Goal: Information Seeking & Learning: Learn about a topic

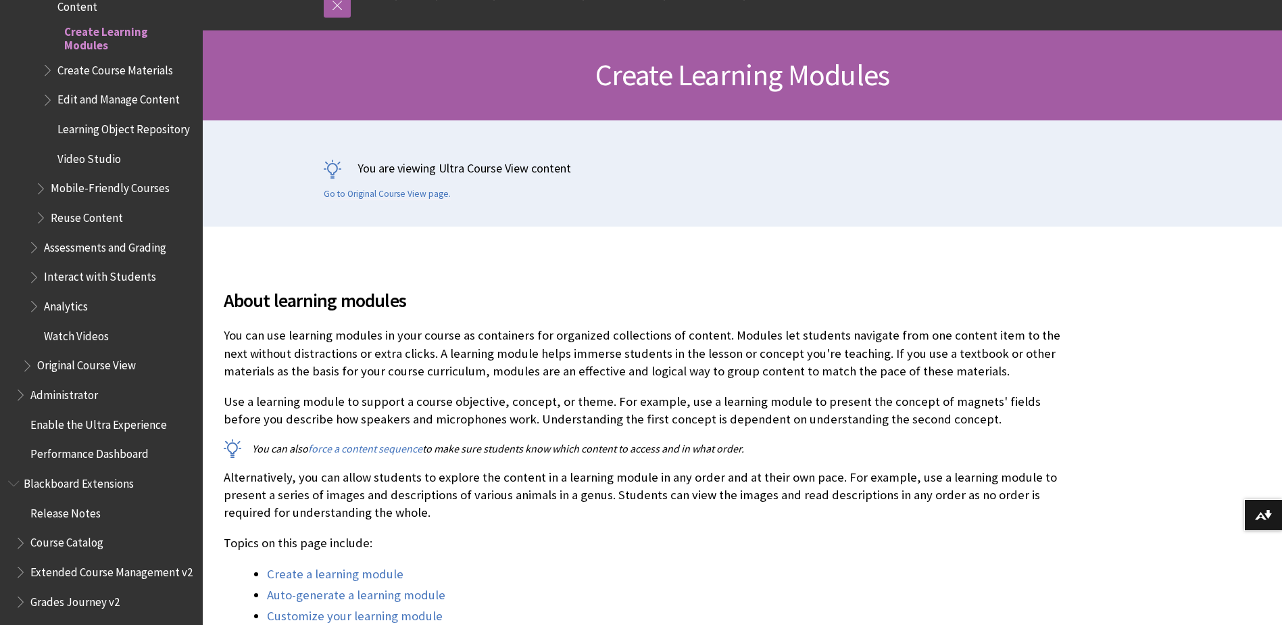
scroll to position [270, 0]
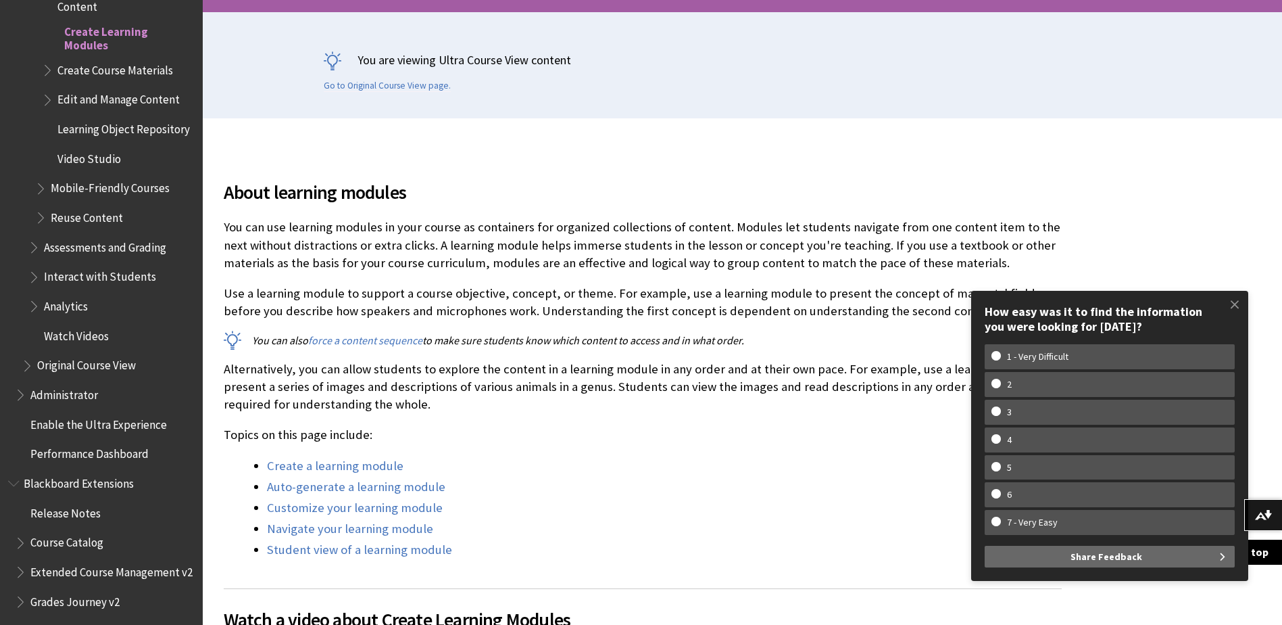
click at [750, 439] on p "Topics on this page include:" at bounding box center [643, 435] width 838 height 18
click at [1243, 303] on span at bounding box center [1235, 304] width 28 height 28
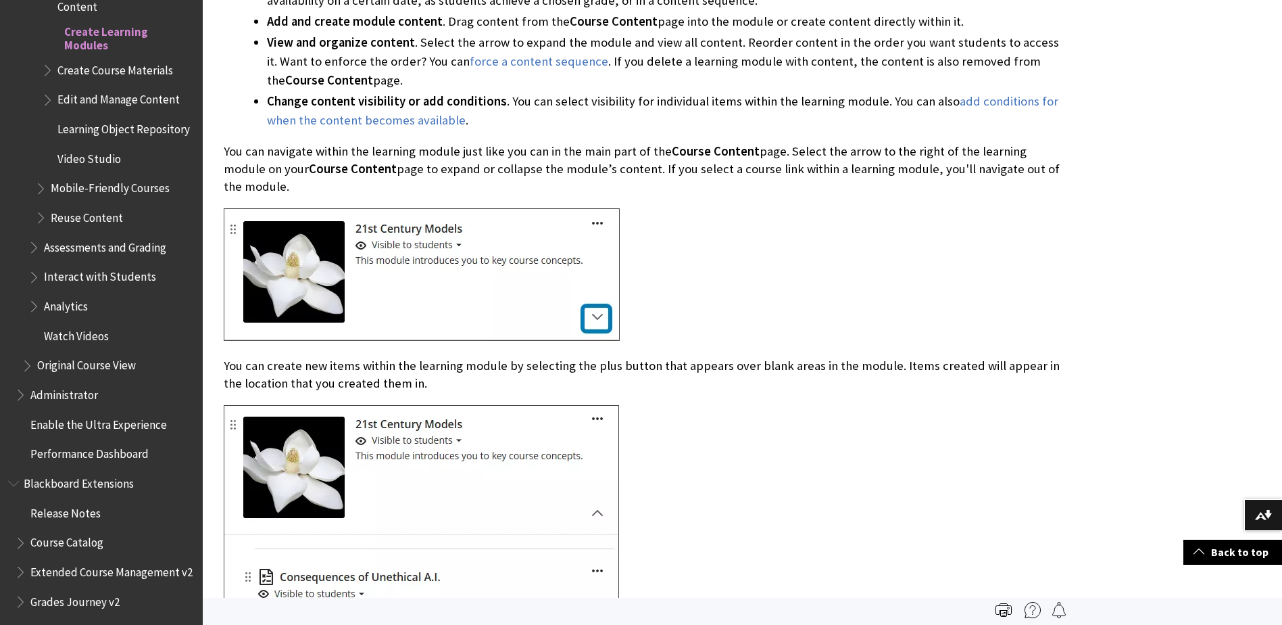
scroll to position [2089, 0]
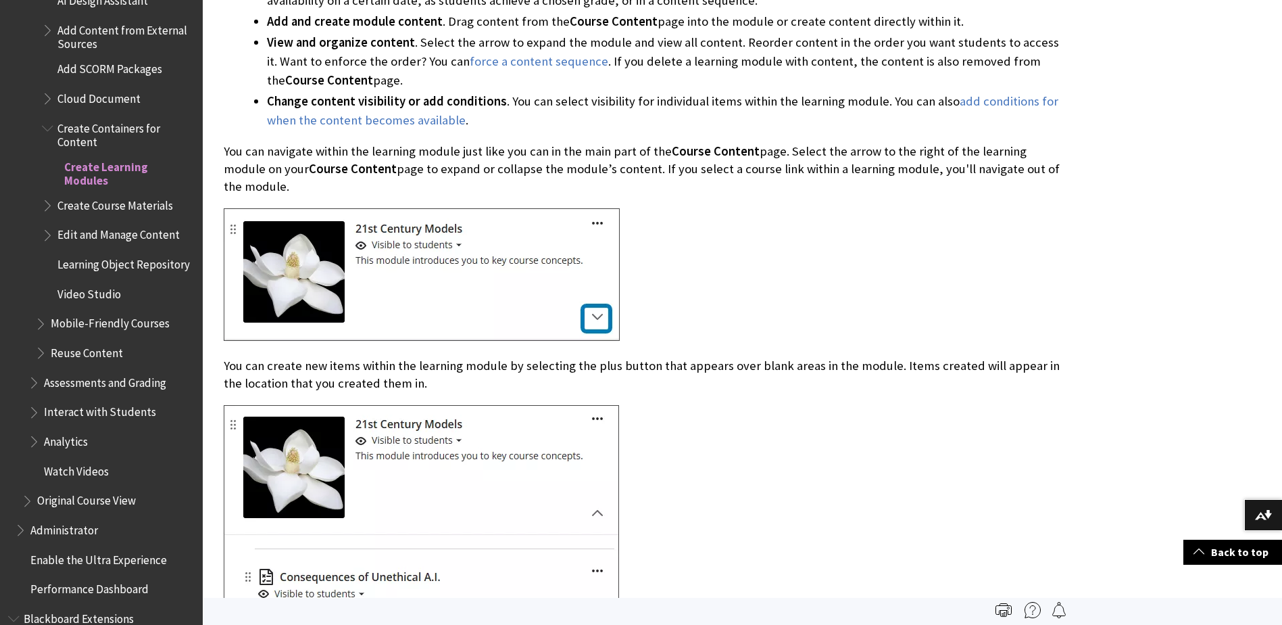
click at [80, 268] on span "Learning Object Repository" at bounding box center [123, 262] width 132 height 18
click at [80, 268] on span "Learning Object Repository" at bounding box center [125, 260] width 136 height 32
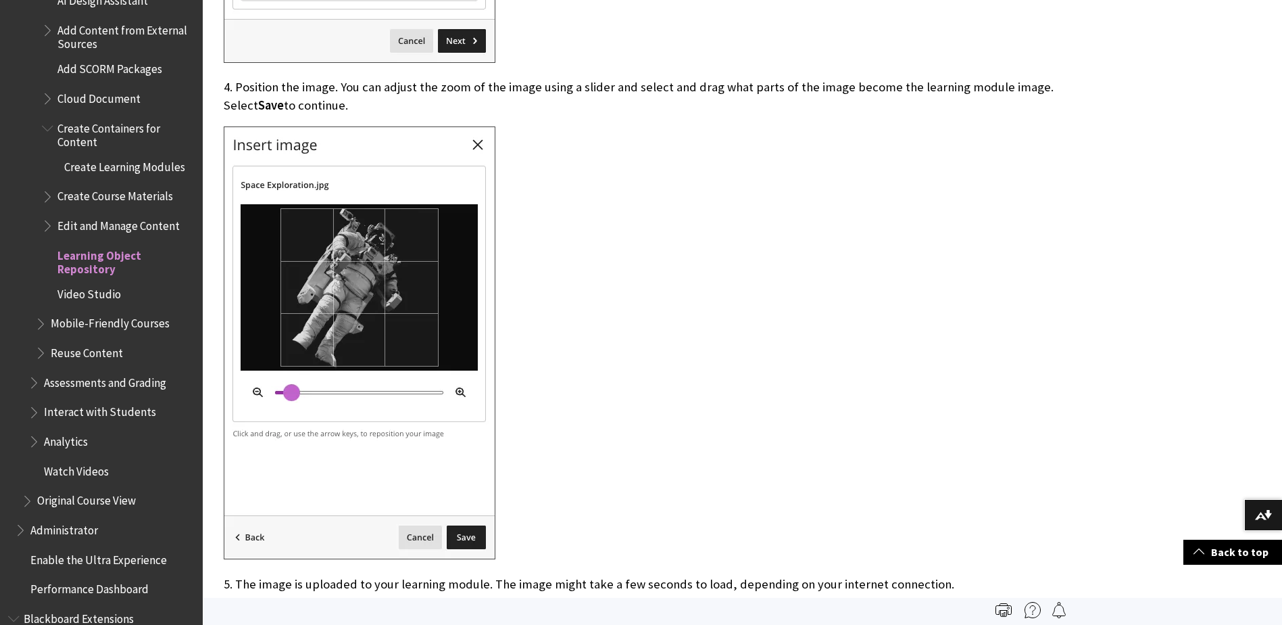
scroll to position [5962, 0]
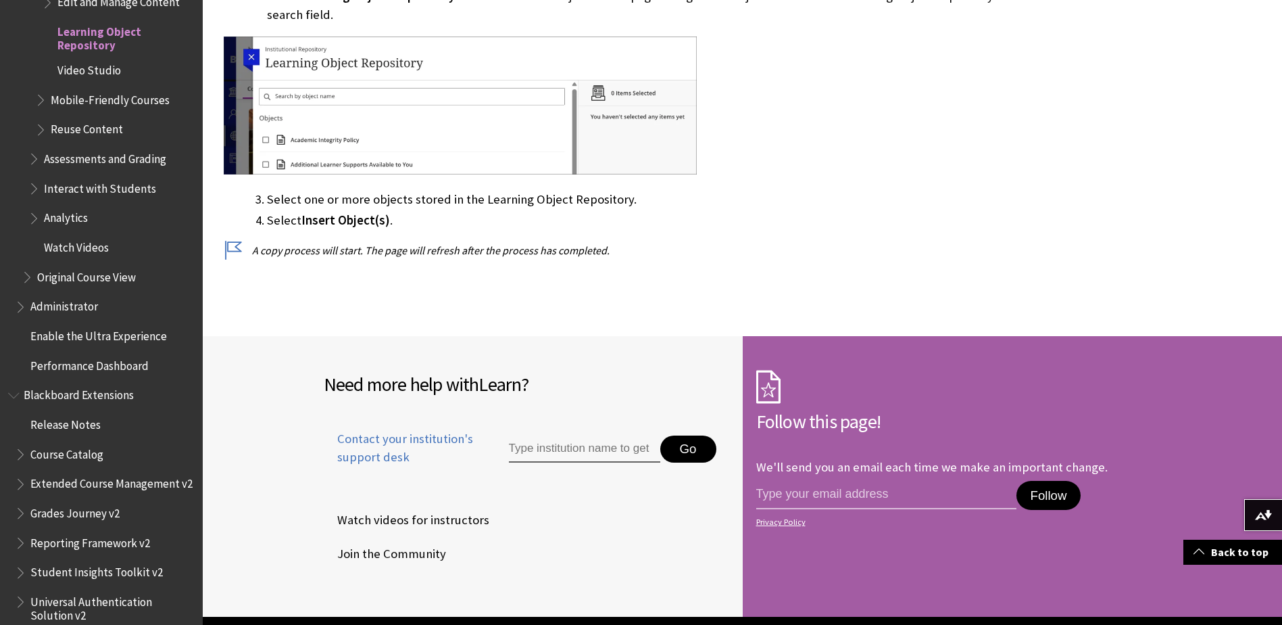
scroll to position [1425, 0]
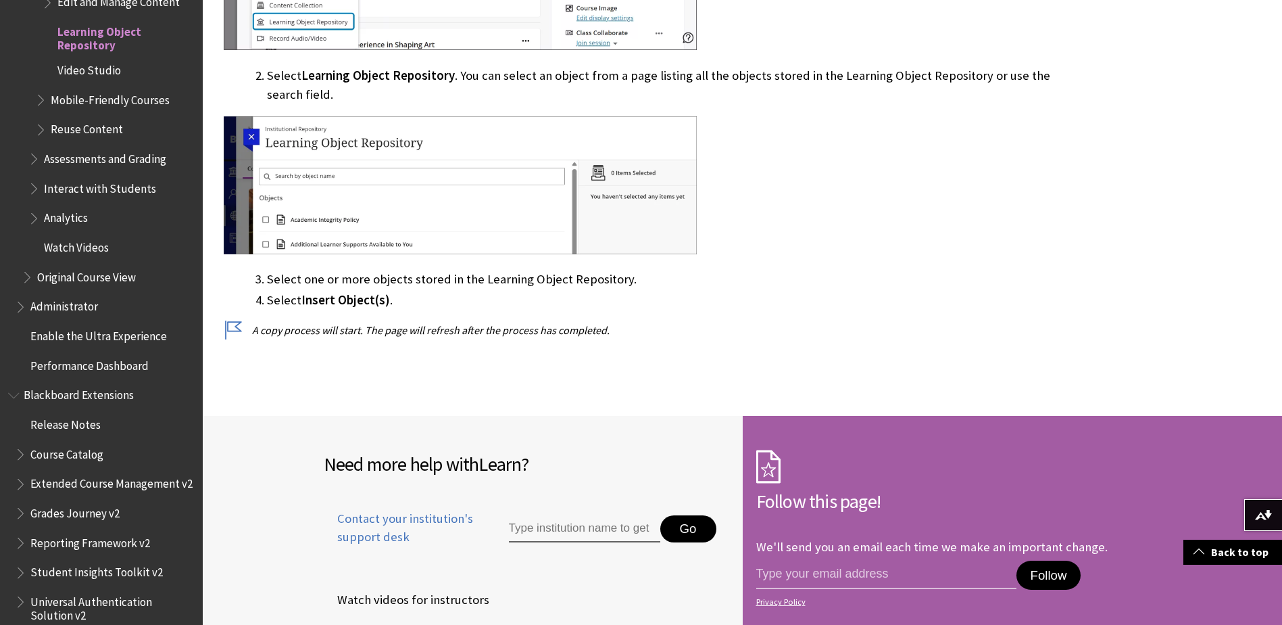
click at [98, 277] on span "Original Course View" at bounding box center [86, 275] width 99 height 18
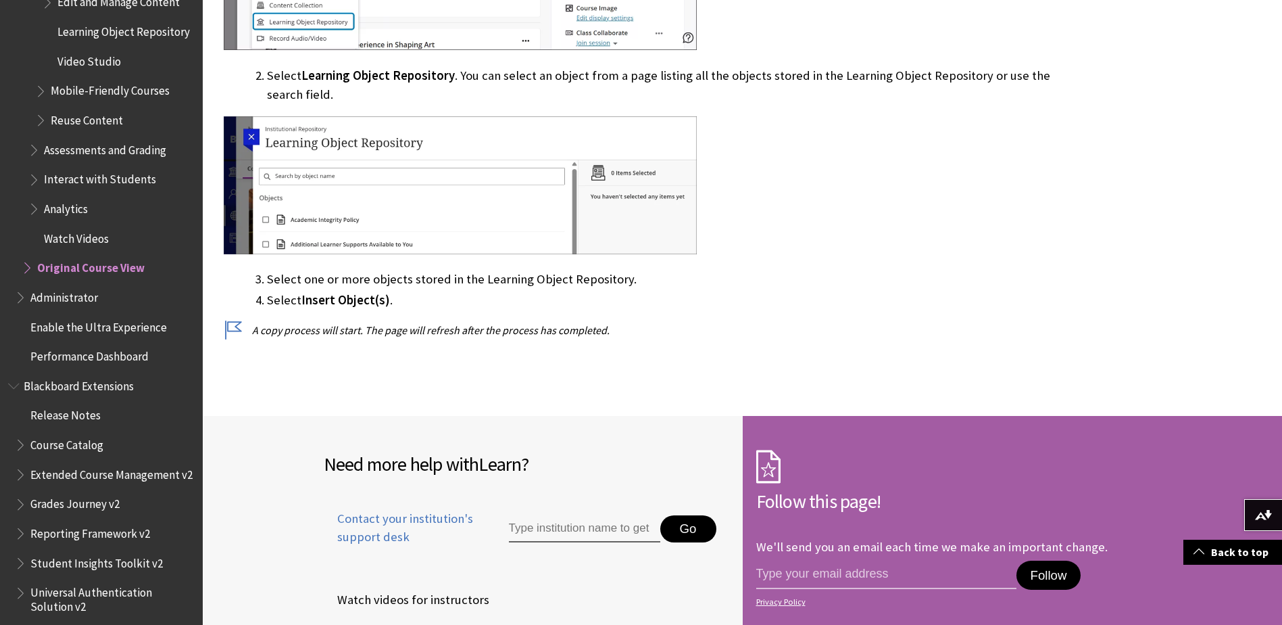
click at [105, 330] on span "Enable the Ultra Experience" at bounding box center [98, 325] width 137 height 18
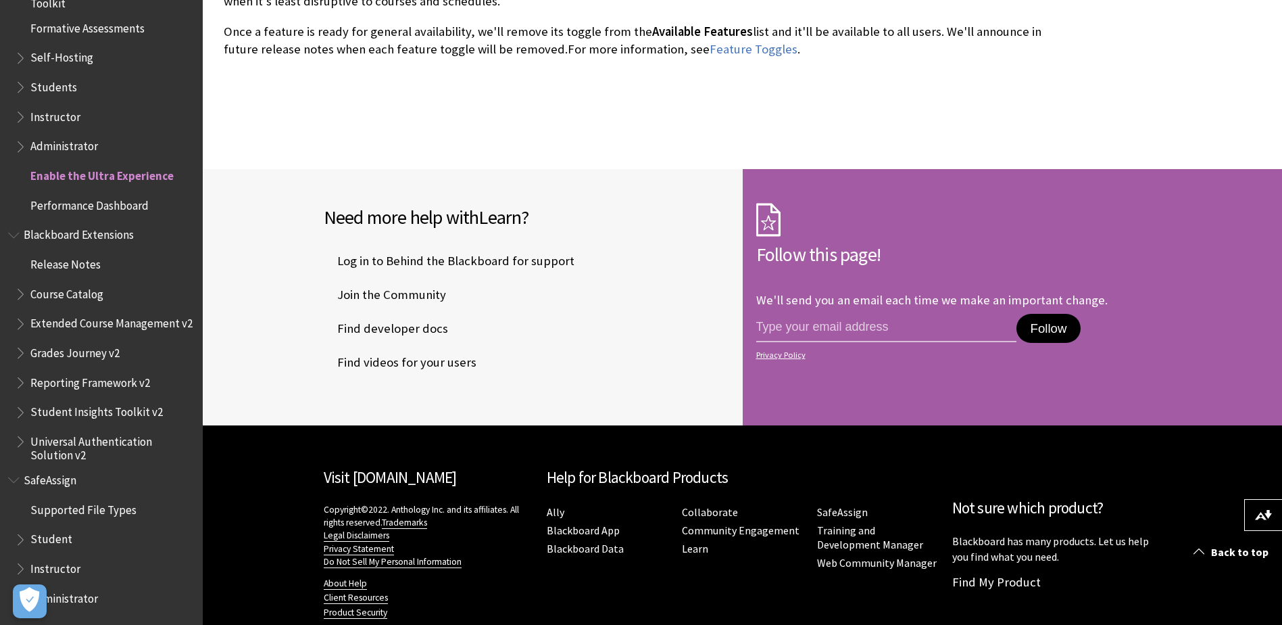
scroll to position [2869, 0]
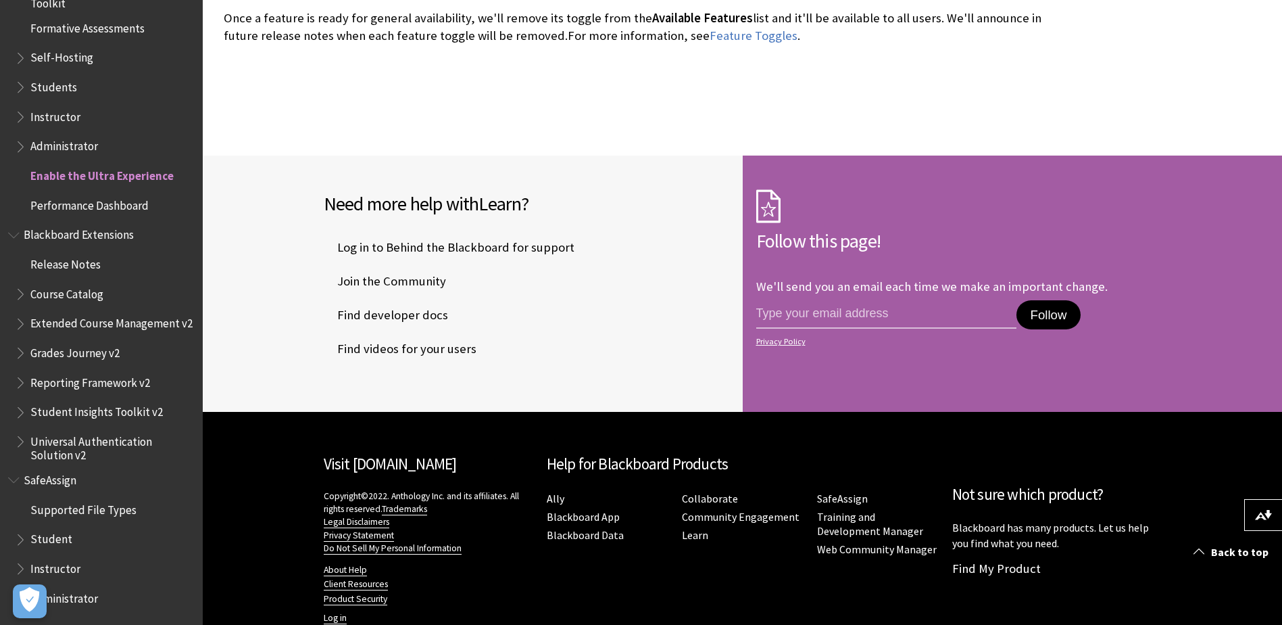
click at [15, 115] on span "Instructor" at bounding box center [105, 116] width 180 height 23
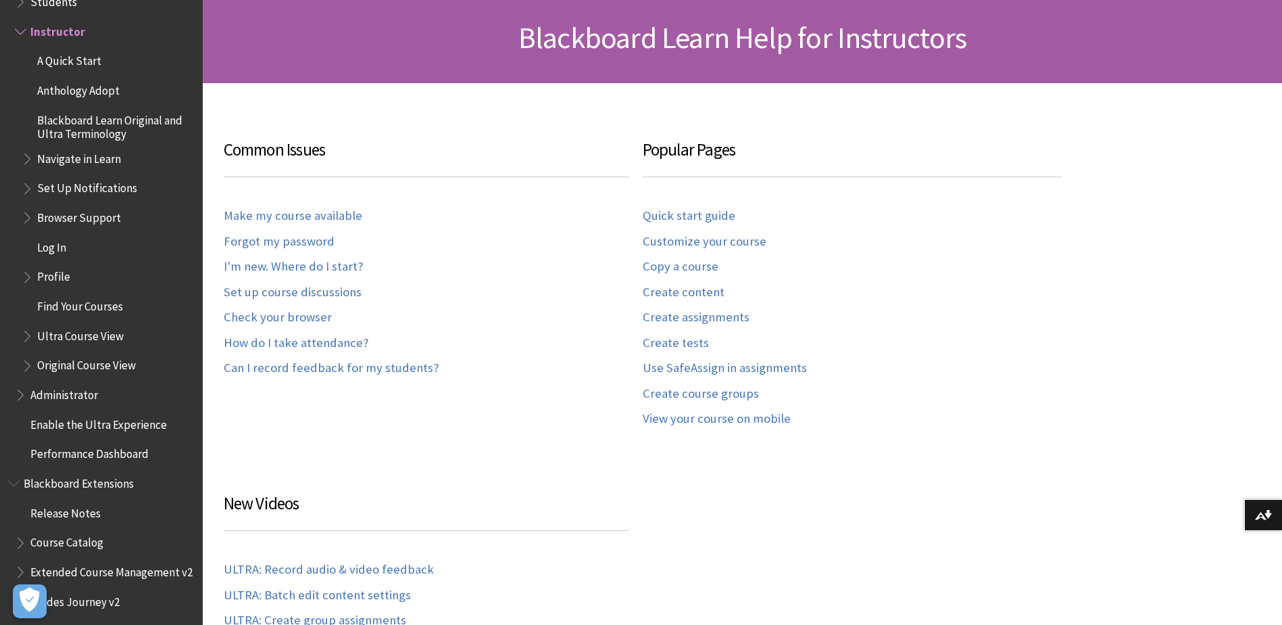
scroll to position [203, 0]
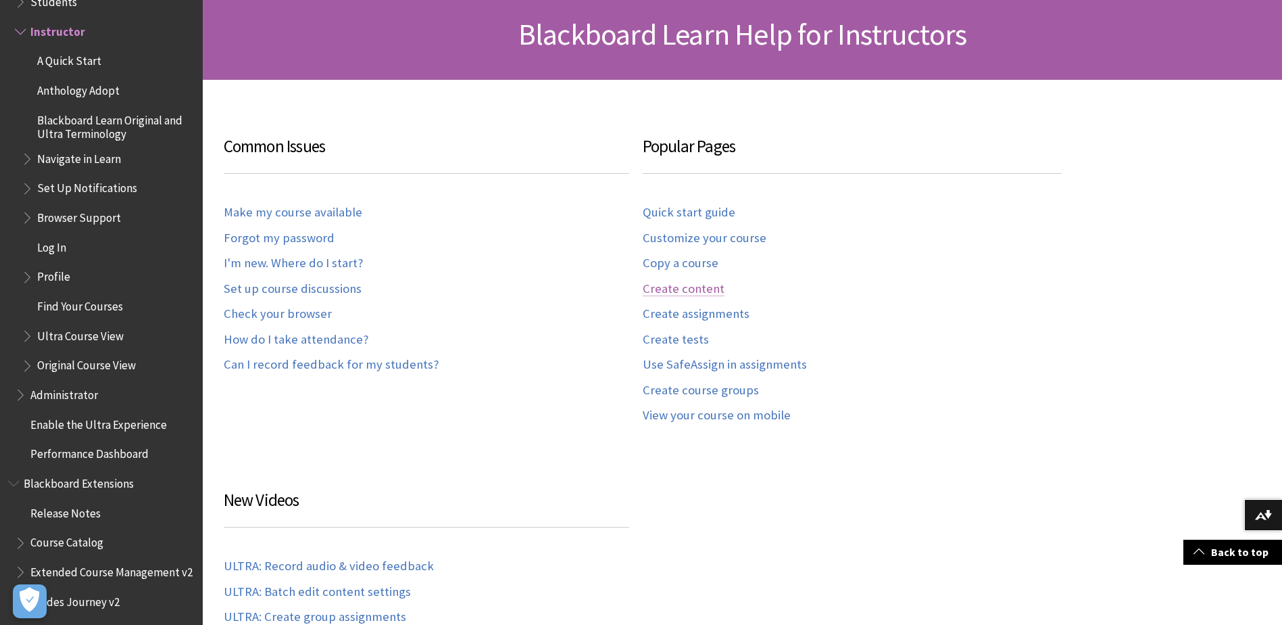
click at [664, 290] on link "Create content" at bounding box center [684, 289] width 82 height 16
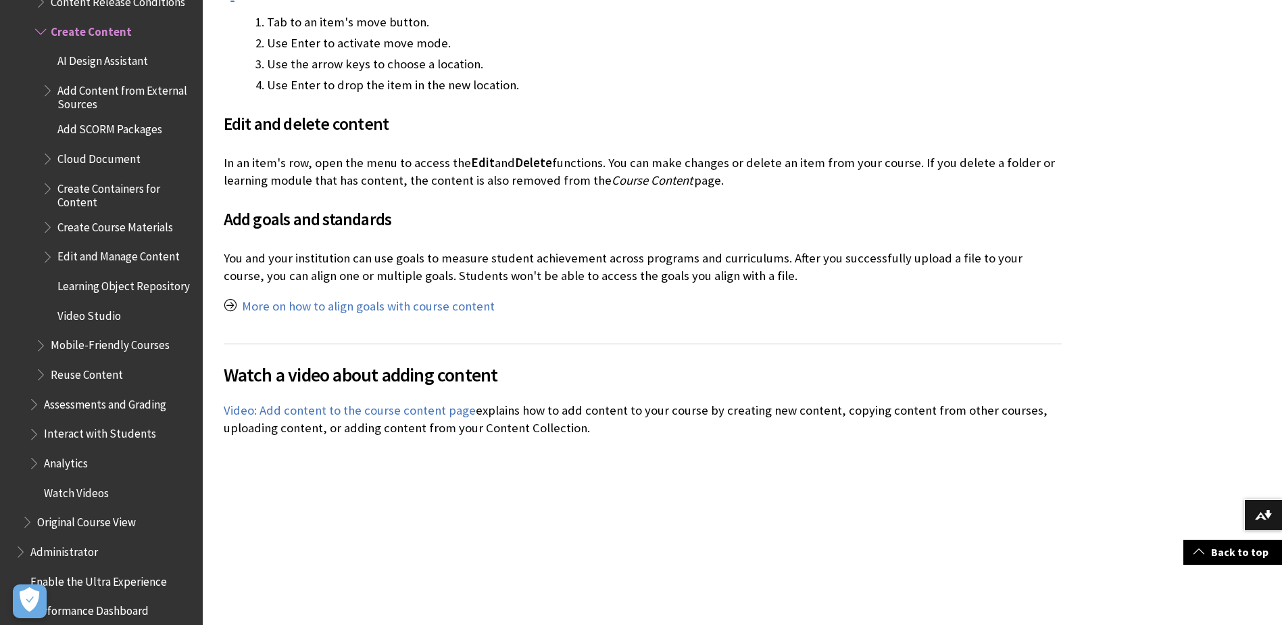
scroll to position [2771, 0]
